Goal: Book appointment/travel/reservation

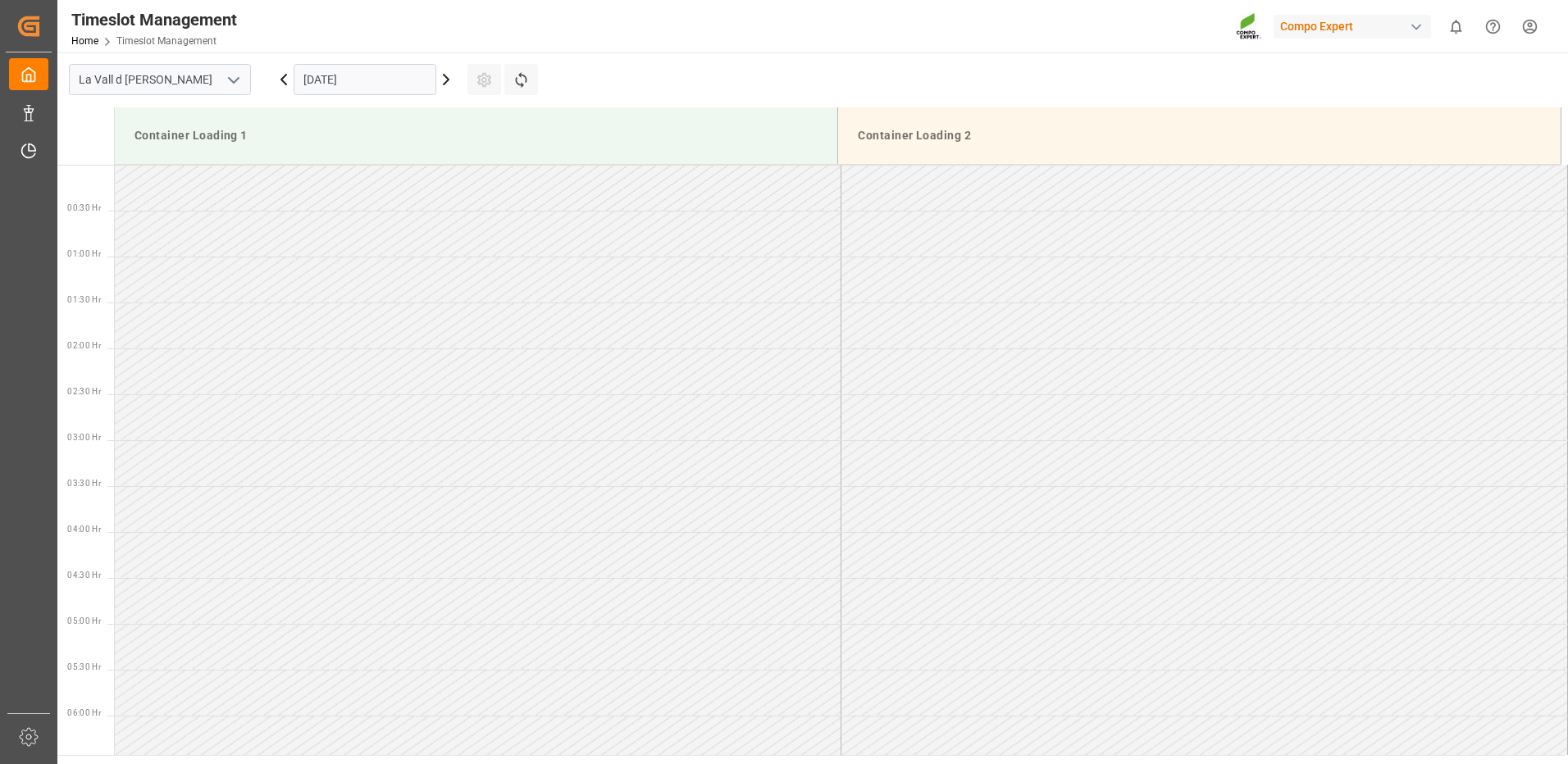
scroll to position [672, 0]
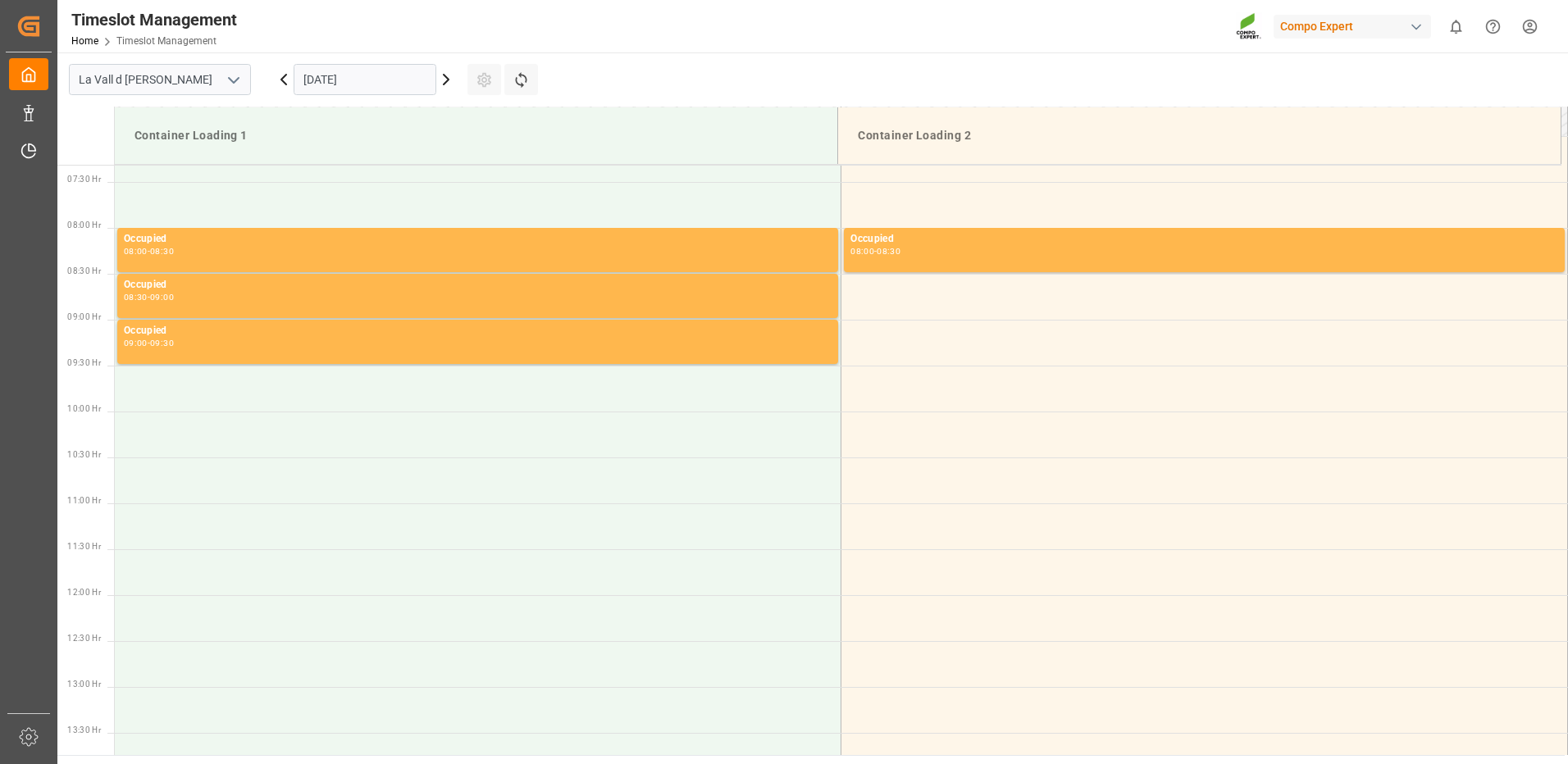
click at [385, 75] on input "[DATE]" at bounding box center [365, 79] width 143 height 31
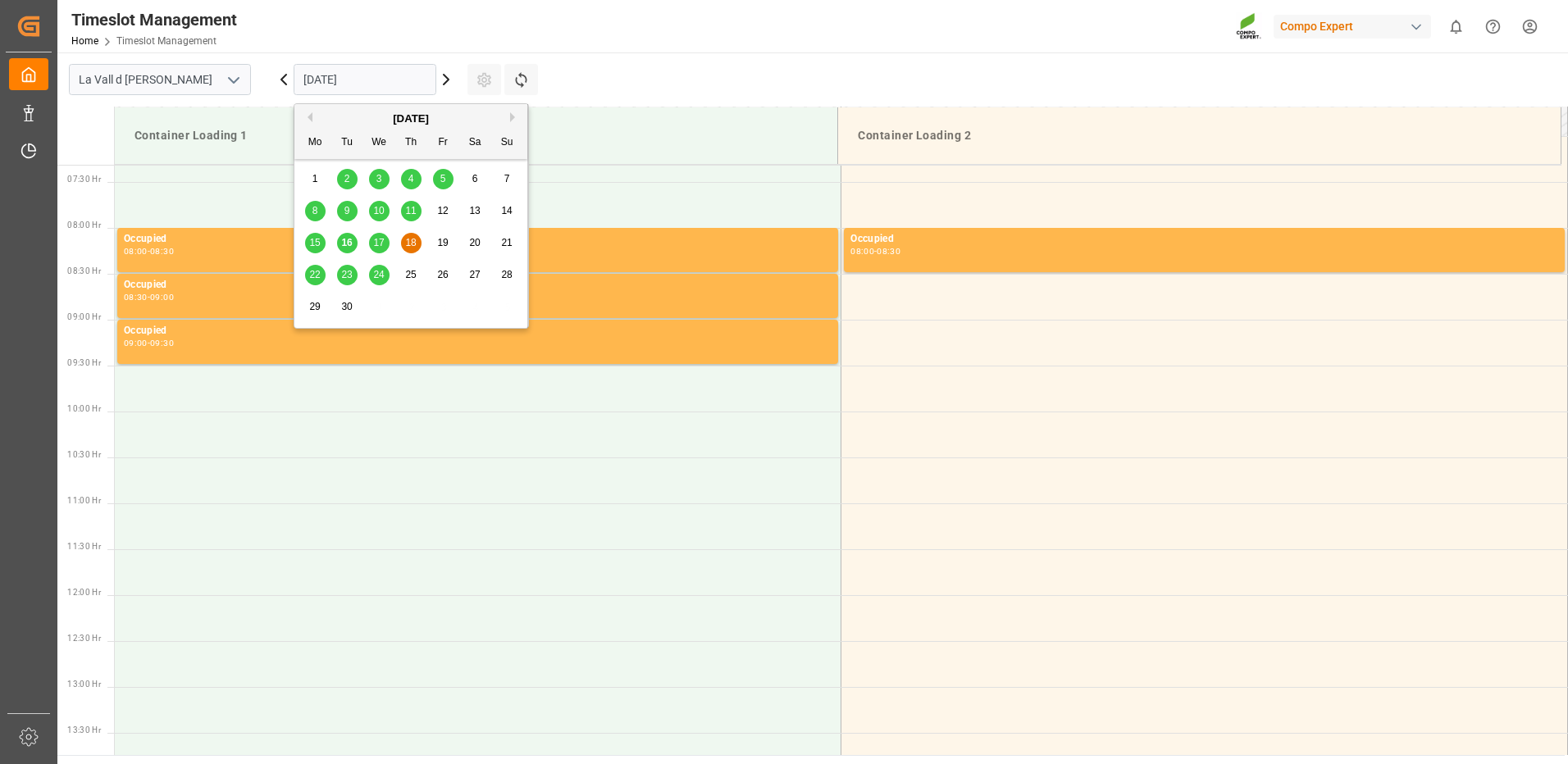
click at [386, 237] on div "17" at bounding box center [379, 243] width 21 height 20
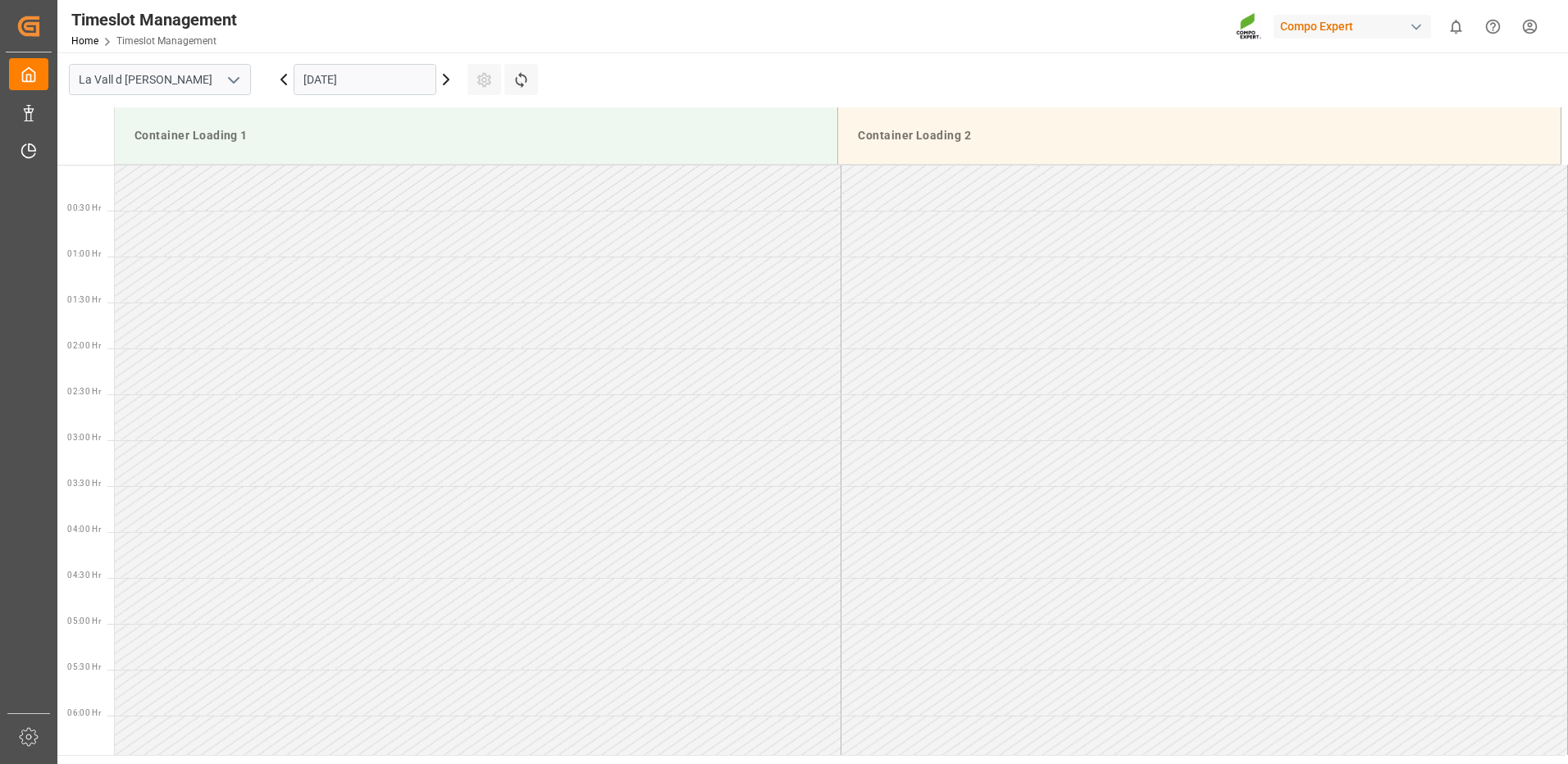
scroll to position [164, 0]
